Goal: Navigation & Orientation: Find specific page/section

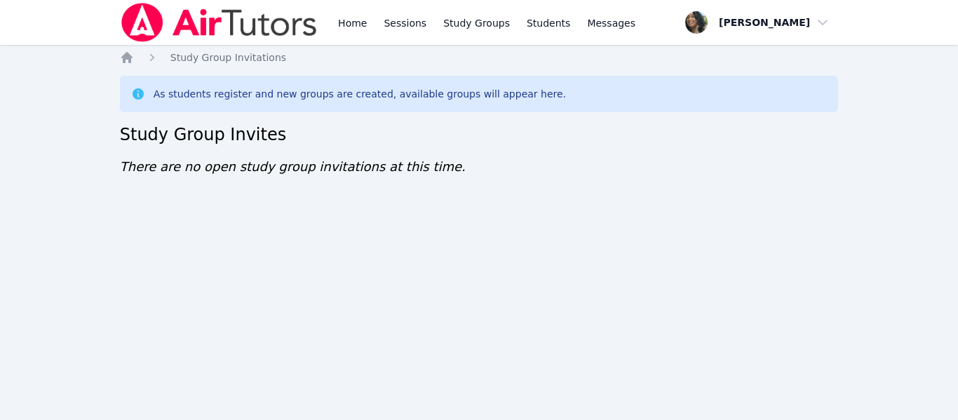
click at [250, 25] on img at bounding box center [219, 22] width 198 height 39
